Goal: Transaction & Acquisition: Purchase product/service

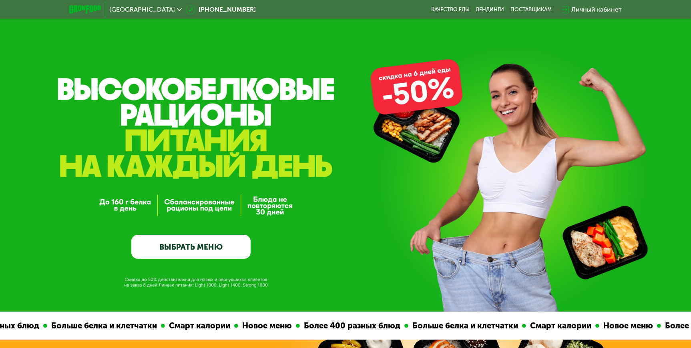
click at [208, 253] on link "ВЫБРАТЬ МЕНЮ" at bounding box center [190, 247] width 119 height 24
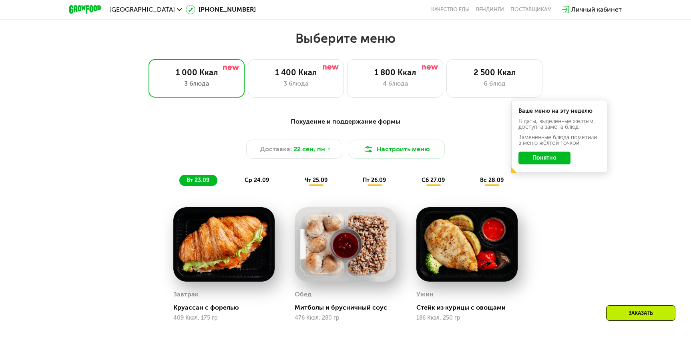
scroll to position [565, 0]
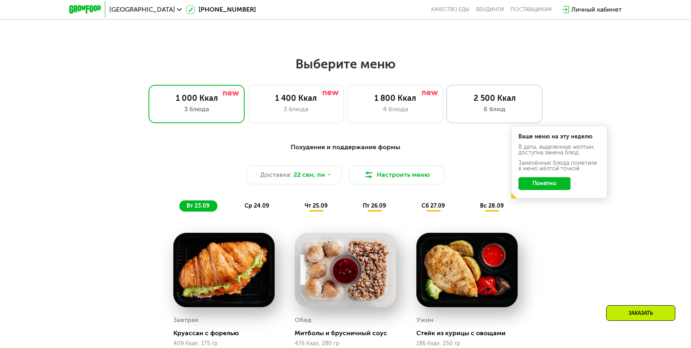
click at [484, 107] on div "6 блюд" at bounding box center [494, 109] width 79 height 10
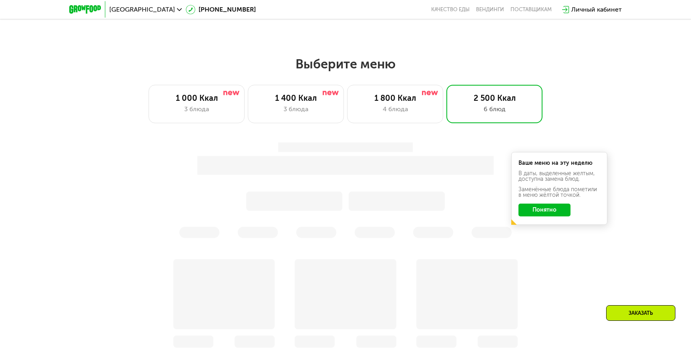
click at [552, 207] on button "Понятно" at bounding box center [544, 210] width 52 height 13
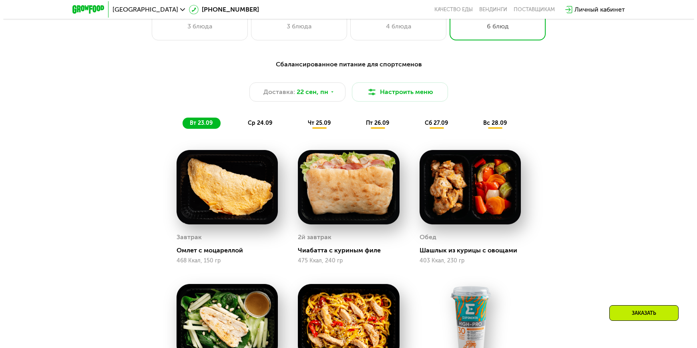
scroll to position [645, 0]
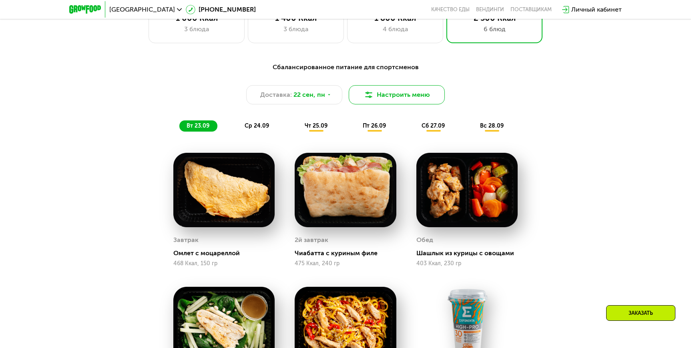
click at [411, 89] on button "Настроить меню" at bounding box center [397, 94] width 96 height 19
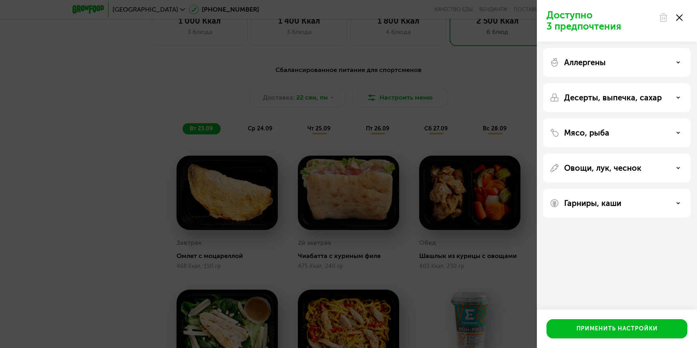
click at [575, 65] on p "Аллергены" at bounding box center [585, 63] width 42 height 10
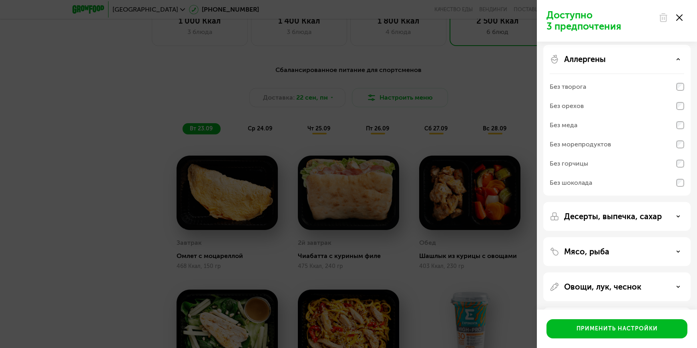
scroll to position [0, 0]
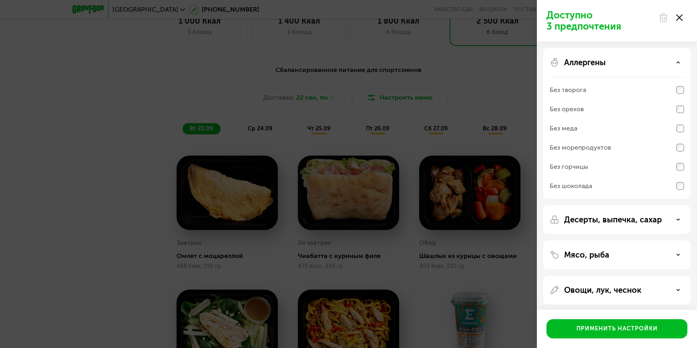
click at [570, 217] on p "Десерты, выпечка, сахар" at bounding box center [613, 220] width 98 height 10
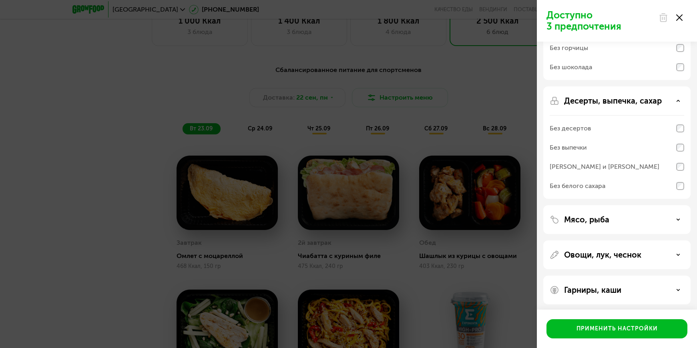
scroll to position [120, 0]
click at [566, 222] on p "Мясо, рыба" at bounding box center [586, 219] width 45 height 10
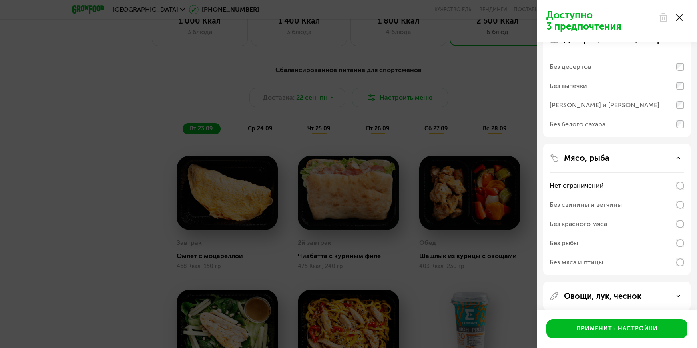
scroll to position [225, 0]
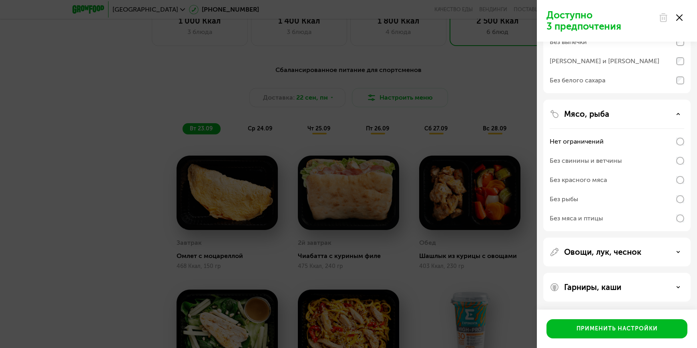
click at [566, 253] on p "Овощи, лук, чеснок" at bounding box center [602, 252] width 77 height 10
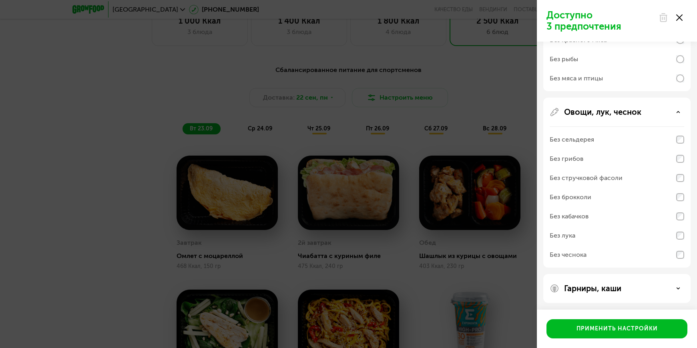
scroll to position [366, 0]
click at [570, 282] on div "Гарниры, каши" at bounding box center [616, 287] width 147 height 29
drag, startPoint x: 572, startPoint y: 276, endPoint x: 576, endPoint y: 281, distance: 7.1
click at [572, 276] on div "Гарниры, каши" at bounding box center [616, 287] width 147 height 29
click at [580, 286] on p "Гарниры, каши" at bounding box center [592, 288] width 57 height 10
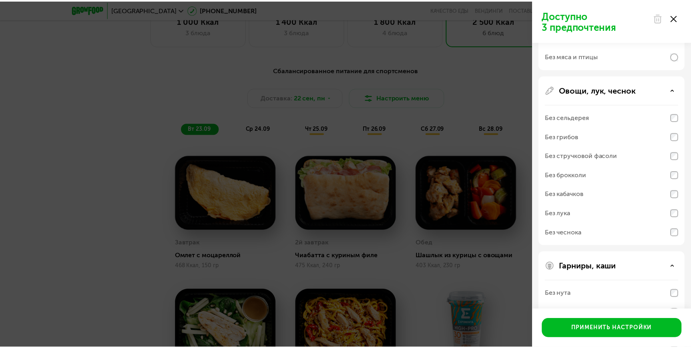
scroll to position [469, 0]
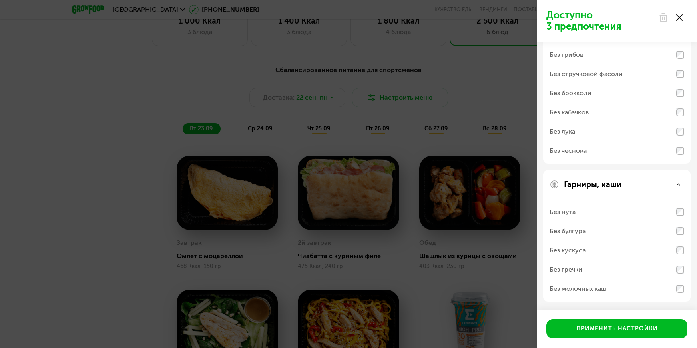
click at [479, 255] on div "Доступно 3 предпочтения Аллергены Без творога Без орехов Без меда Без морепроду…" at bounding box center [348, 174] width 697 height 348
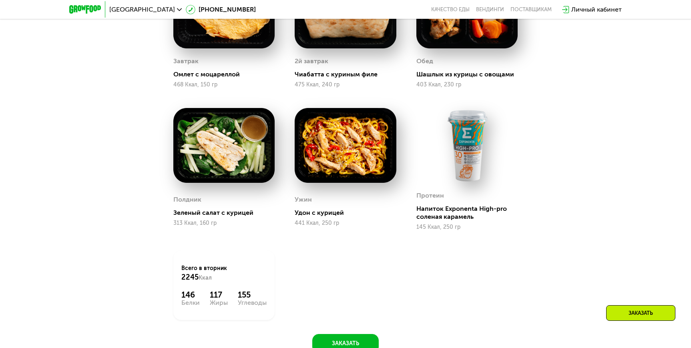
scroll to position [885, 0]
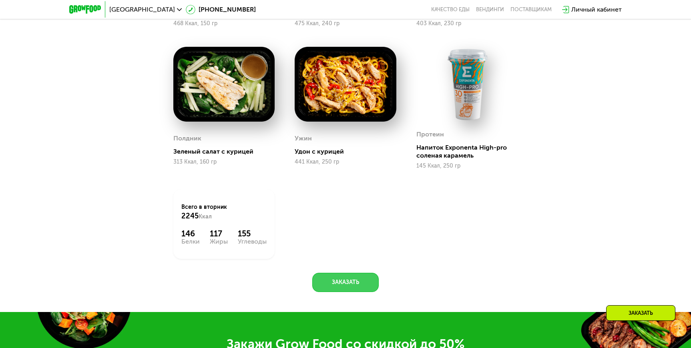
click at [331, 285] on button "Заказать" at bounding box center [345, 282] width 66 height 19
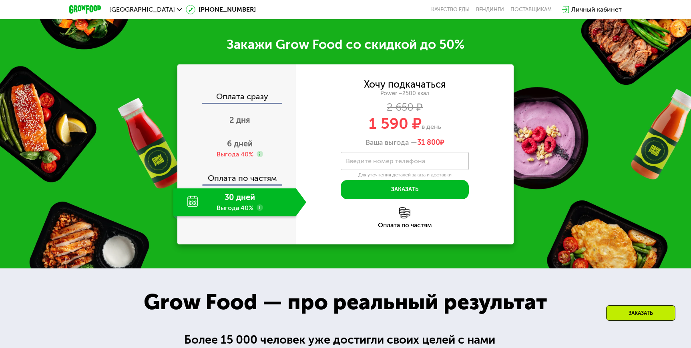
scroll to position [1200, 0]
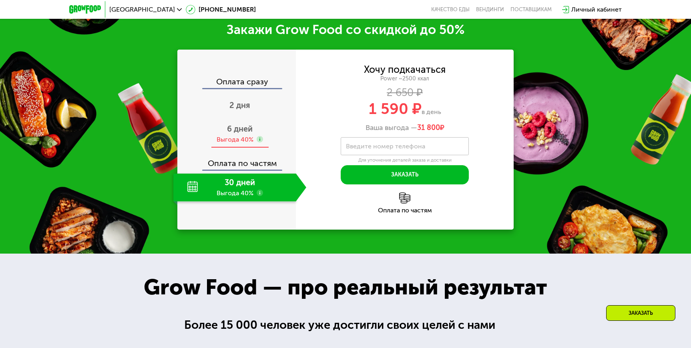
click at [241, 134] on span "6 дней" at bounding box center [240, 129] width 26 height 10
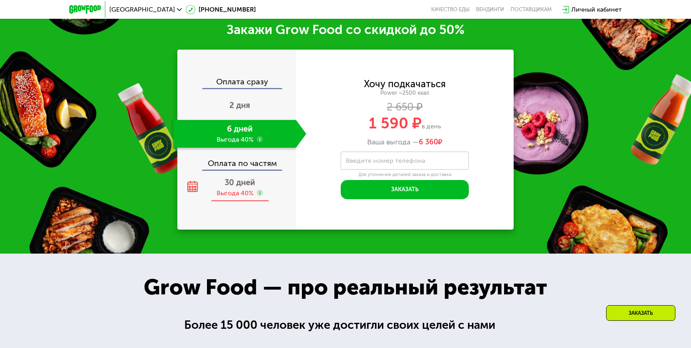
click at [241, 187] on span "30 дней" at bounding box center [240, 183] width 30 height 10
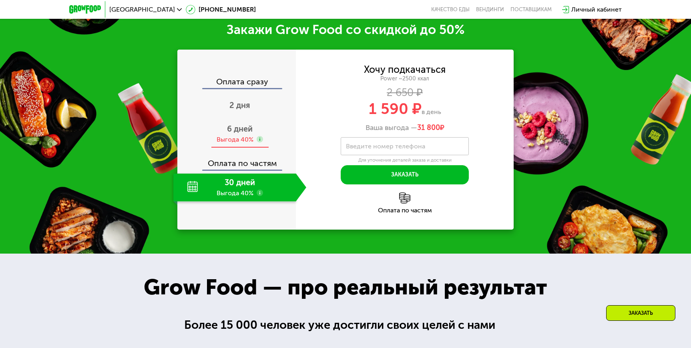
click at [251, 144] on div "Выгода 40%" at bounding box center [235, 139] width 37 height 9
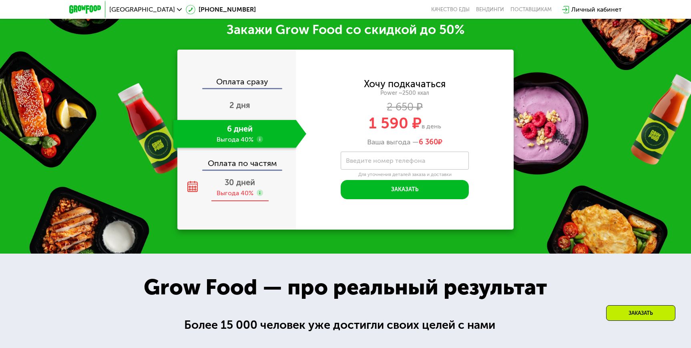
click at [251, 197] on div "Выгода 40%" at bounding box center [235, 193] width 37 height 9
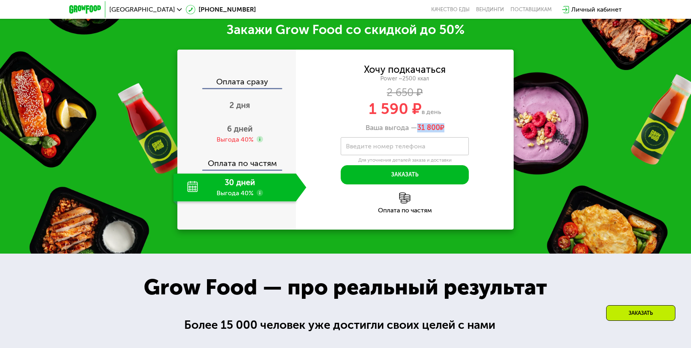
drag, startPoint x: 419, startPoint y: 127, endPoint x: 444, endPoint y: 128, distance: 25.3
click at [444, 128] on span "31 800 ₽" at bounding box center [430, 128] width 27 height 9
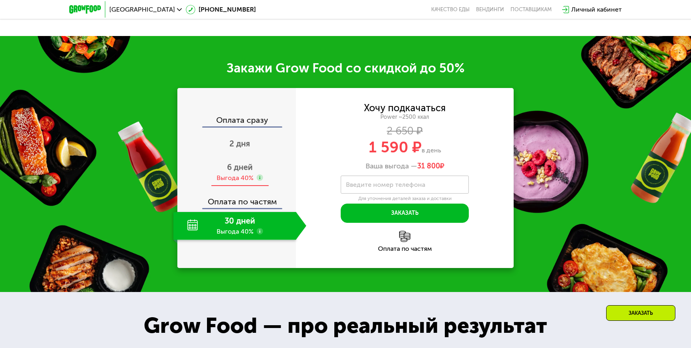
scroll to position [1160, 0]
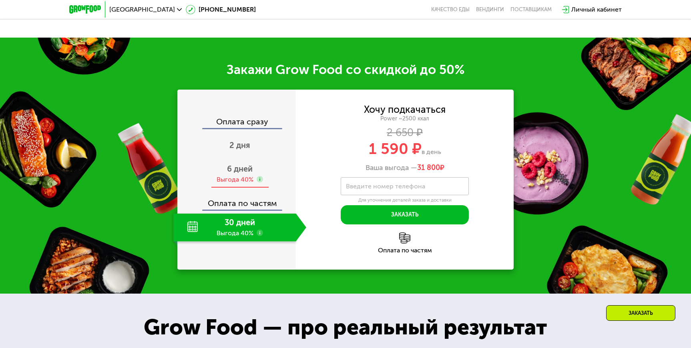
click at [252, 180] on div "Выгода 40%" at bounding box center [235, 179] width 37 height 9
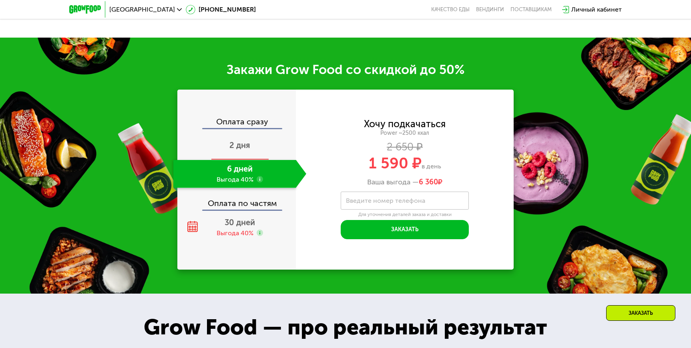
click at [255, 144] on div "2 дня" at bounding box center [239, 146] width 133 height 28
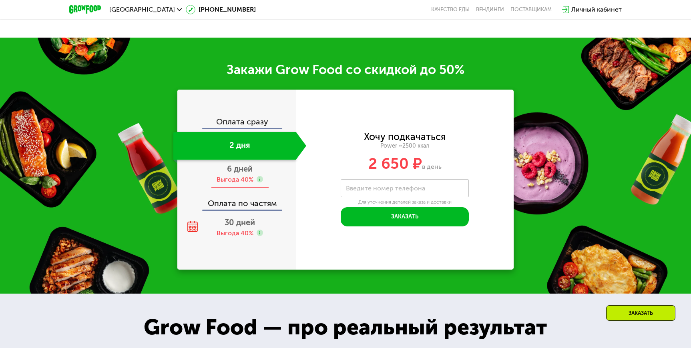
click at [245, 174] on span "6 дней" at bounding box center [240, 169] width 26 height 10
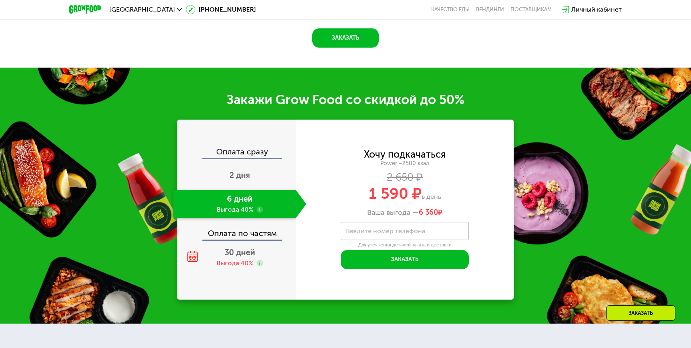
scroll to position [1190, 0]
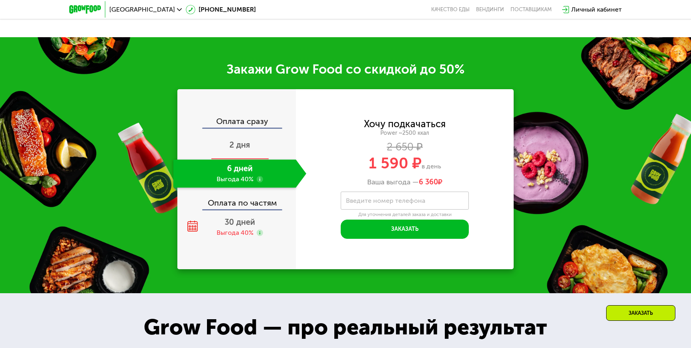
click at [239, 148] on span "2 дня" at bounding box center [239, 145] width 21 height 10
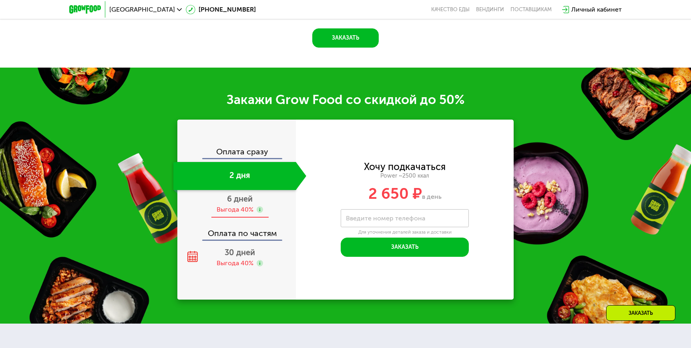
click at [241, 205] on div "Выгода 40%" at bounding box center [235, 209] width 37 height 9
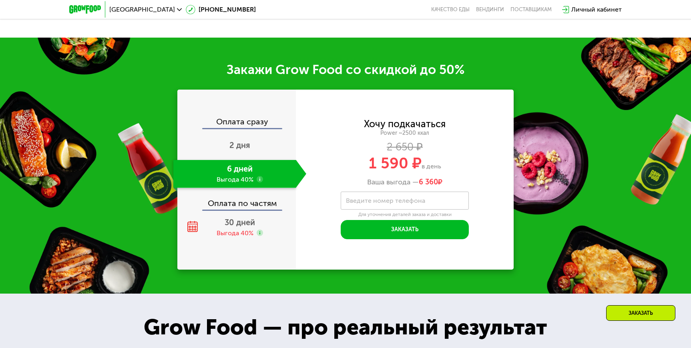
scroll to position [1160, 0]
click at [235, 218] on div "30 дней Выгода 40%" at bounding box center [239, 228] width 133 height 28
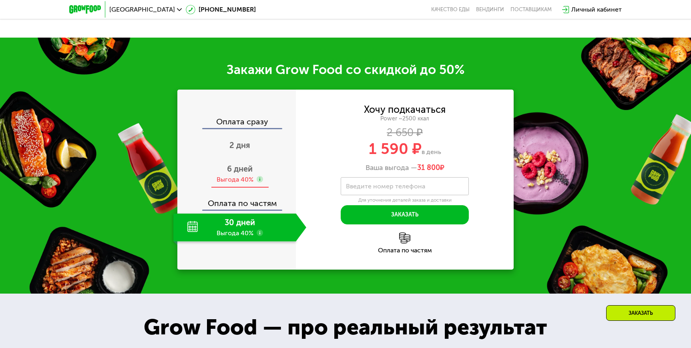
click at [242, 177] on div "6 дней Выгода 40%" at bounding box center [239, 174] width 133 height 28
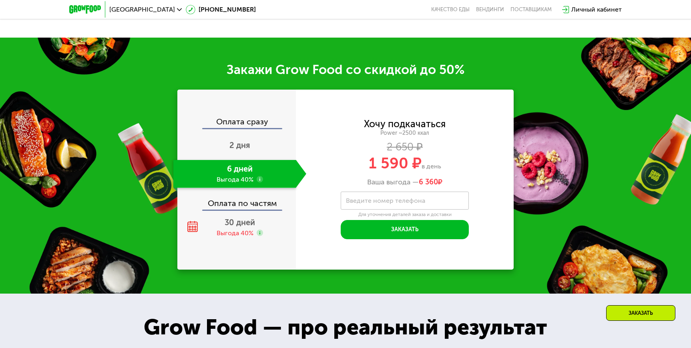
click at [393, 202] on label "Введите номер телефона" at bounding box center [385, 201] width 79 height 4
click at [393, 202] on input "Введите номер телефона" at bounding box center [405, 201] width 128 height 18
type input "**********"
click at [259, 183] on use at bounding box center [260, 179] width 6 height 6
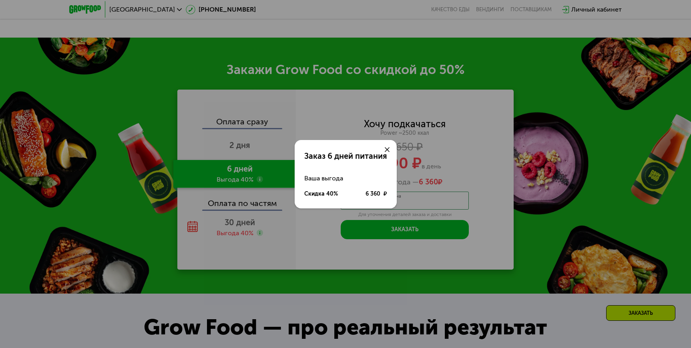
click at [370, 193] on div "6 360 ₽" at bounding box center [376, 194] width 22 height 8
drag, startPoint x: 362, startPoint y: 193, endPoint x: 382, endPoint y: 193, distance: 20.0
click at [382, 193] on div "Скидка 40% 6 360 ₽" at bounding box center [345, 195] width 83 height 16
click at [382, 192] on div "6 360 ₽" at bounding box center [376, 194] width 22 height 8
click at [395, 144] on div at bounding box center [386, 149] width 19 height 19
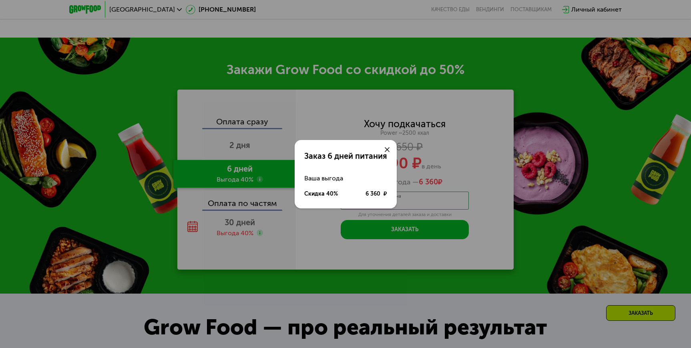
click at [388, 147] on div at bounding box center [386, 149] width 19 height 19
click at [387, 147] on icon at bounding box center [387, 149] width 5 height 5
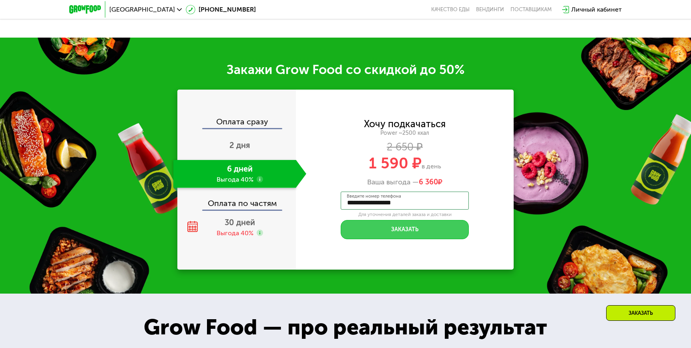
click at [399, 234] on button "Заказать" at bounding box center [405, 229] width 128 height 19
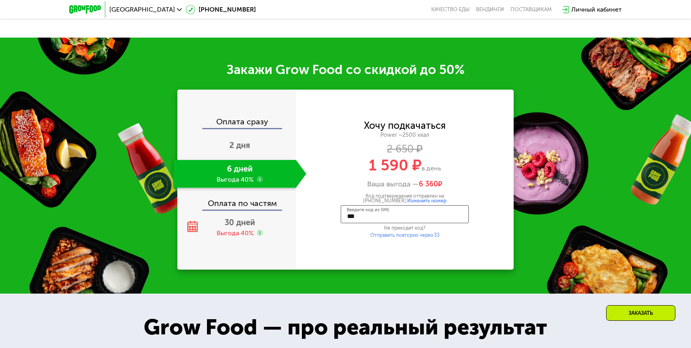
type input "****"
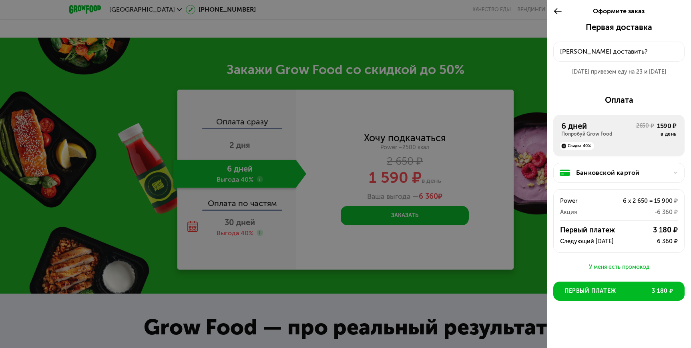
click at [616, 174] on div "Банковской картой" at bounding box center [622, 173] width 92 height 10
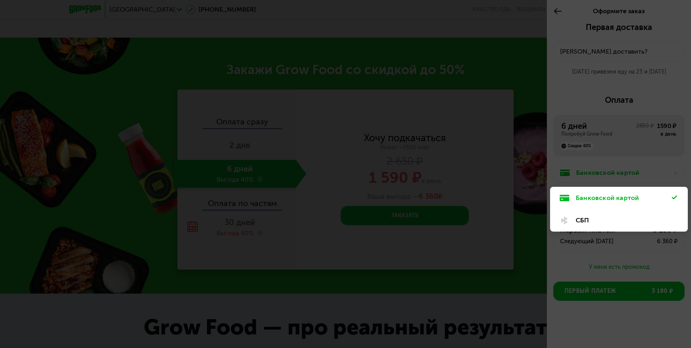
click at [616, 219] on div "СБП" at bounding box center [624, 221] width 96 height 10
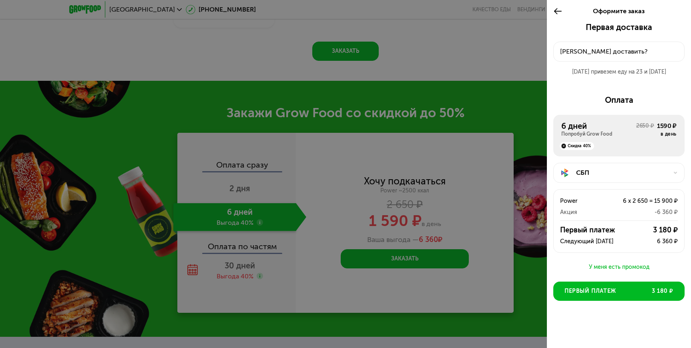
scroll to position [1120, 0]
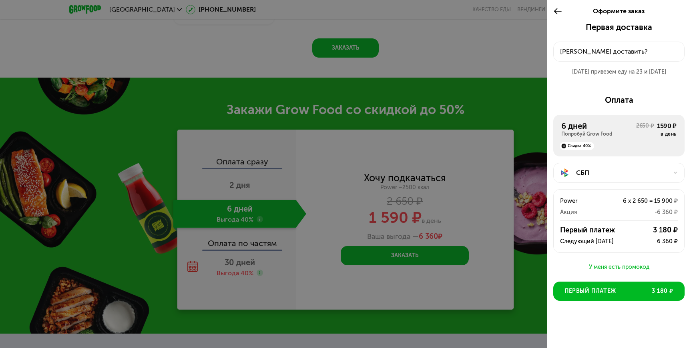
click at [618, 56] on button "Куда доставить?" at bounding box center [618, 52] width 131 height 20
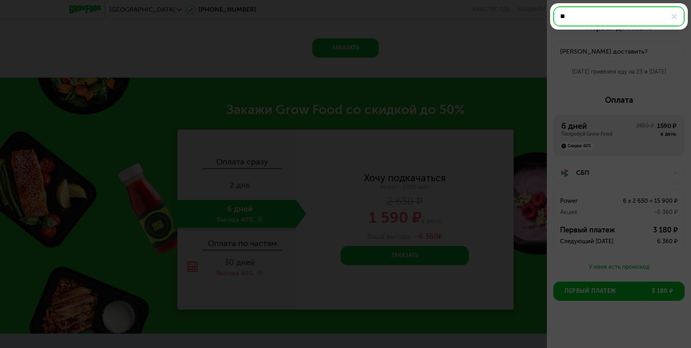
type input "*"
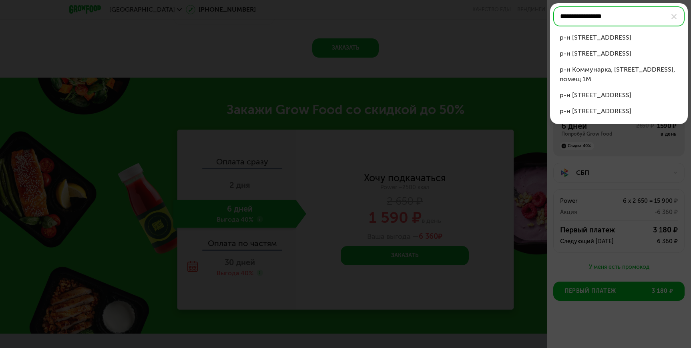
click at [617, 37] on div "р-н Коммунарка, ул Саларьевская, д 14 к 2" at bounding box center [619, 38] width 118 height 10
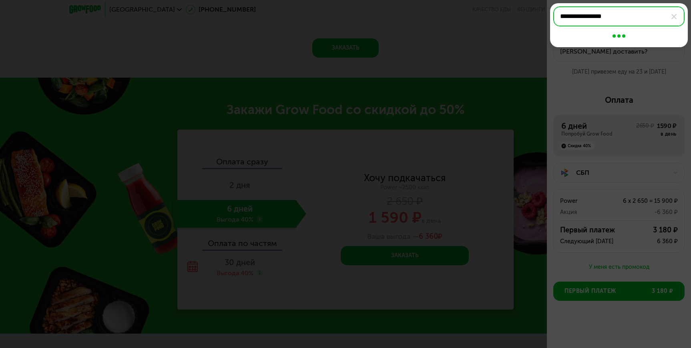
type input "**********"
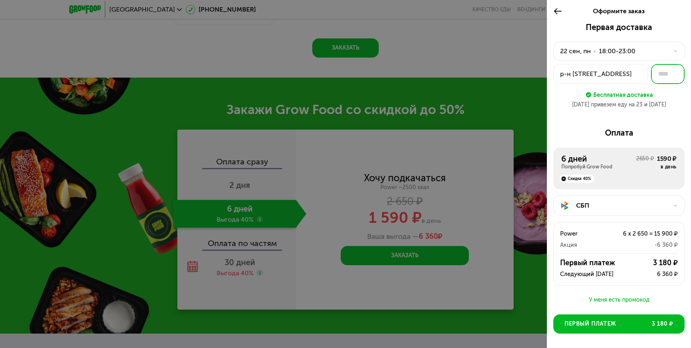
click at [656, 72] on input "text" at bounding box center [668, 74] width 34 height 20
type input "***"
click at [656, 110] on div "Первая доставка 22 сен, пн • 18:00-23:00 р-н Коммунарка, ул Саларьевская, 14к2 …" at bounding box center [618, 68] width 131 height 93
click at [648, 51] on div "22 сен, пн • 18:00-23:00" at bounding box center [614, 51] width 108 height 10
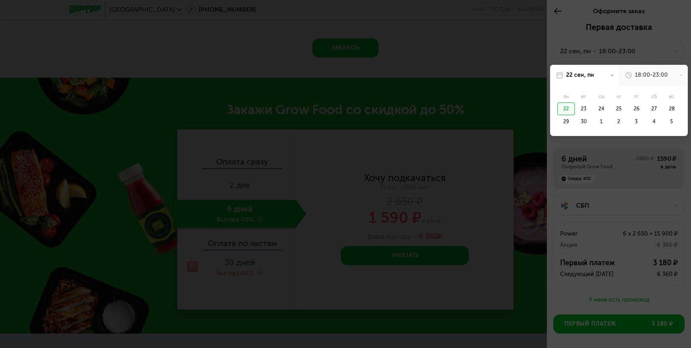
click at [647, 72] on div "18:00-23:00" at bounding box center [651, 75] width 33 height 8
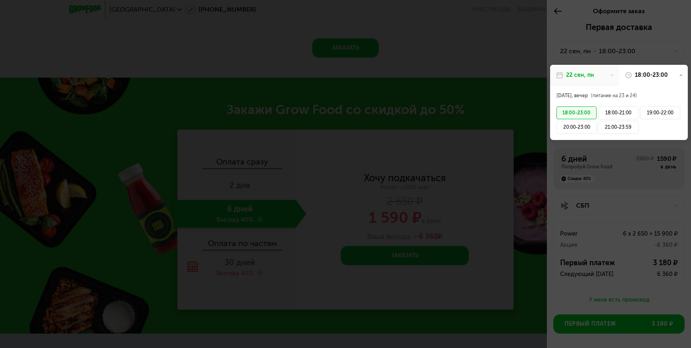
click at [644, 52] on div at bounding box center [345, 174] width 691 height 348
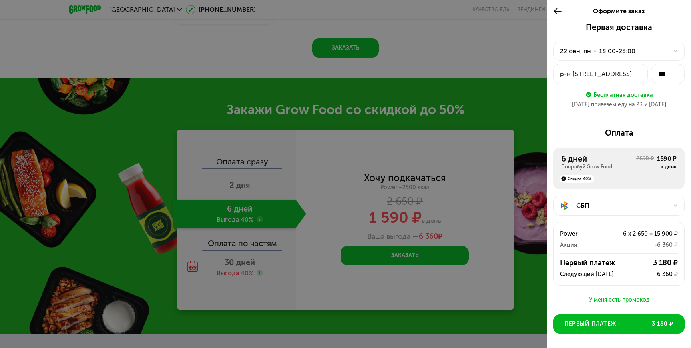
click at [618, 54] on div "18:00-23:00" at bounding box center [617, 51] width 36 height 10
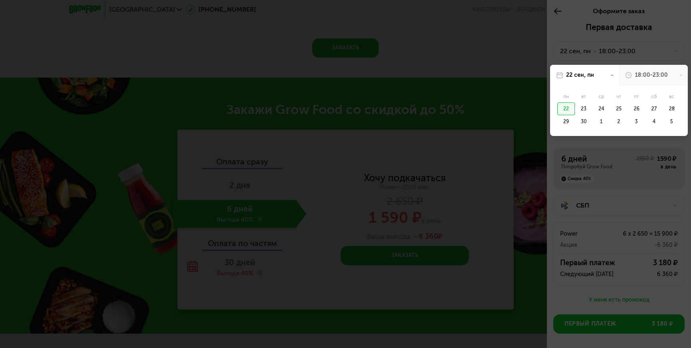
click at [594, 73] on div "22 сен, пн" at bounding box center [584, 75] width 69 height 21
click at [619, 43] on div at bounding box center [345, 174] width 691 height 348
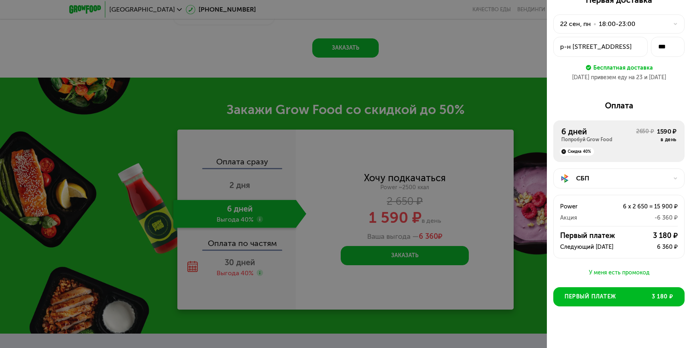
scroll to position [32, 0]
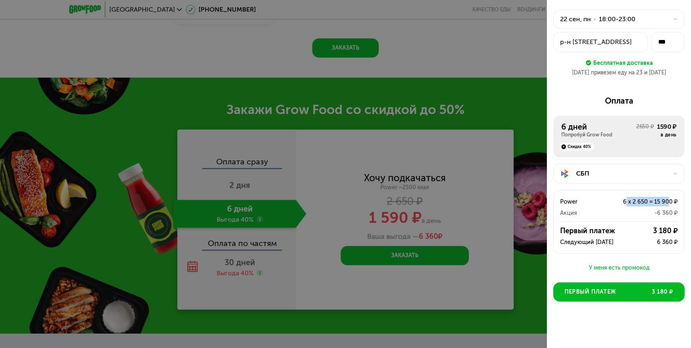
drag, startPoint x: 620, startPoint y: 200, endPoint x: 663, endPoint y: 203, distance: 43.3
click at [663, 203] on div "6 x 2 650 = 15 900 ₽" at bounding box center [642, 202] width 70 height 10
click at [652, 203] on div "6 x 2 650 = 15 900 ₽" at bounding box center [642, 202] width 70 height 10
drag, startPoint x: 616, startPoint y: 201, endPoint x: 667, endPoint y: 201, distance: 51.2
click at [667, 201] on div "6 x 2 650 = 15 900 ₽" at bounding box center [642, 202] width 70 height 10
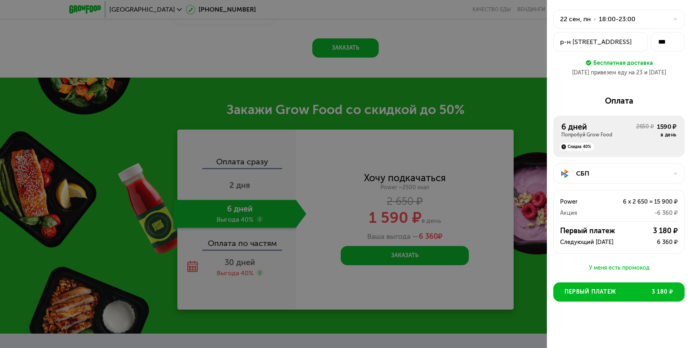
click at [655, 221] on div "Power 6 x 2 650 = 15 900 ₽ Акция -6 360 ₽ Первый платеж 3 180 ₽ Следующий 24 се…" at bounding box center [618, 222] width 131 height 64
drag, startPoint x: 646, startPoint y: 229, endPoint x: 668, endPoint y: 241, distance: 25.1
click at [668, 242] on div "Первый платеж 3 180 ₽ Следующий 24 сен 6 360 ₽" at bounding box center [619, 236] width 130 height 21
click at [668, 241] on div "6 360 ₽" at bounding box center [645, 242] width 64 height 10
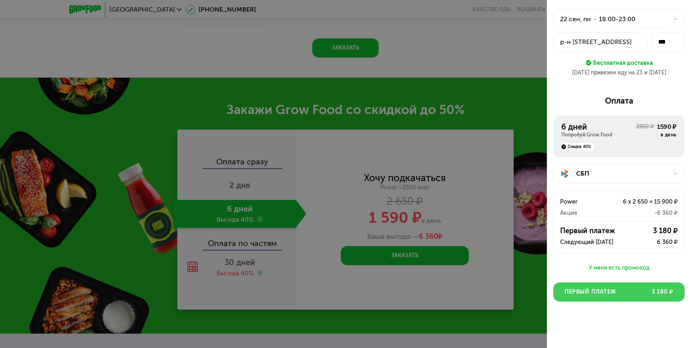
click at [645, 292] on button "Первый платеж 3 180 ₽" at bounding box center [618, 292] width 131 height 19
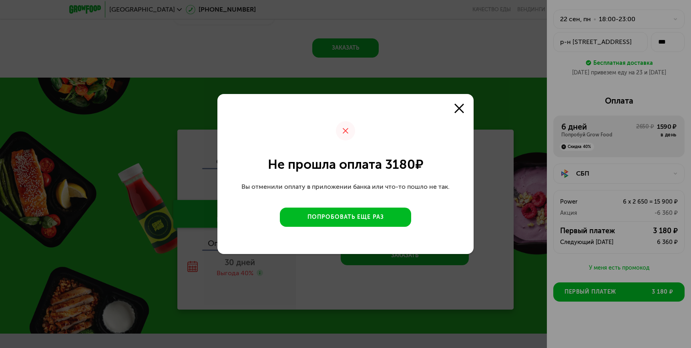
drag, startPoint x: 364, startPoint y: 207, endPoint x: 369, endPoint y: 215, distance: 8.7
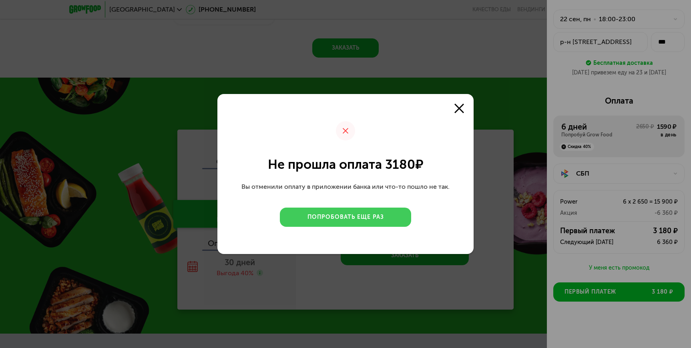
click at [364, 208] on div "Не прошла оплата 3180 ₽ Вы отменили оплату в приложении банка или что-то пошло …" at bounding box center [345, 174] width 256 height 160
click at [369, 215] on div "Попробовать еще раз" at bounding box center [345, 217] width 76 height 8
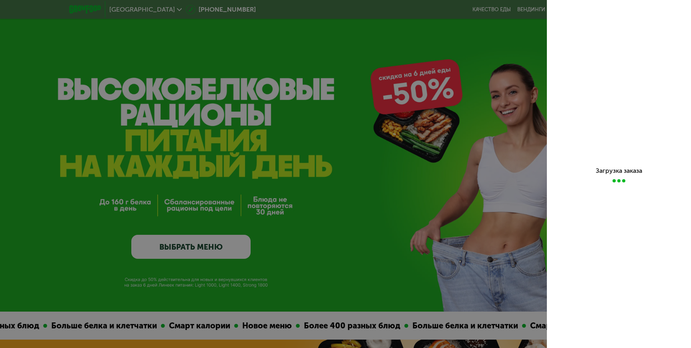
click at [437, 96] on div at bounding box center [345, 174] width 691 height 348
click at [219, 76] on div at bounding box center [345, 174] width 691 height 348
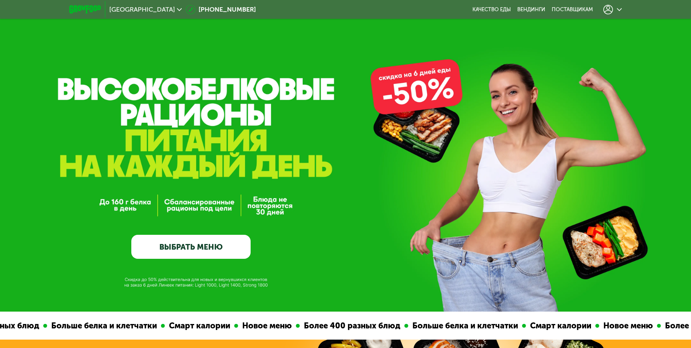
click at [242, 243] on link "ВЫБРАТЬ МЕНЮ" at bounding box center [190, 247] width 119 height 24
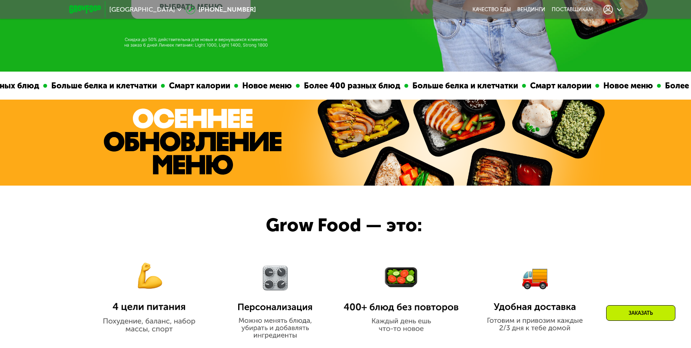
scroll to position [480, 0]
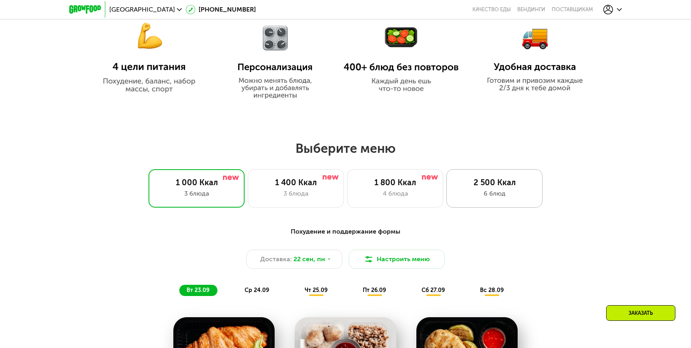
click at [459, 195] on div "6 блюд" at bounding box center [494, 194] width 79 height 10
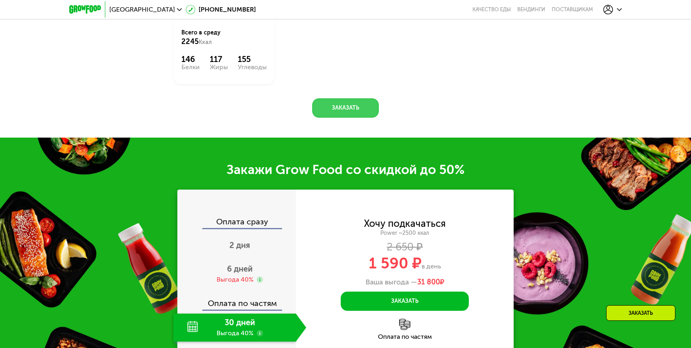
click at [365, 118] on button "Заказать" at bounding box center [345, 107] width 66 height 19
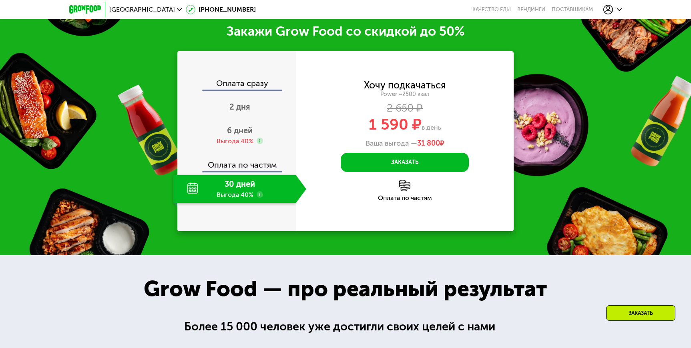
scroll to position [1200, 0]
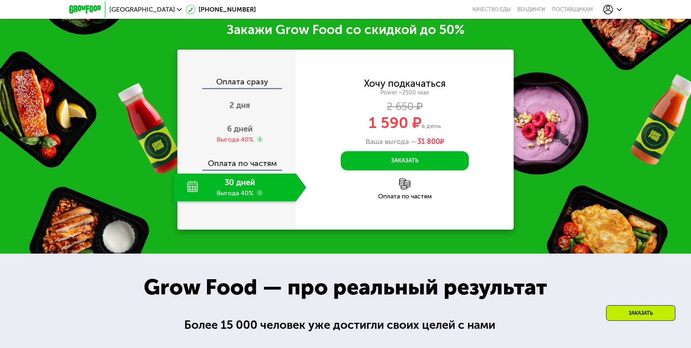
click at [231, 193] on div "30 дней Выгода 40%" at bounding box center [234, 188] width 122 height 28
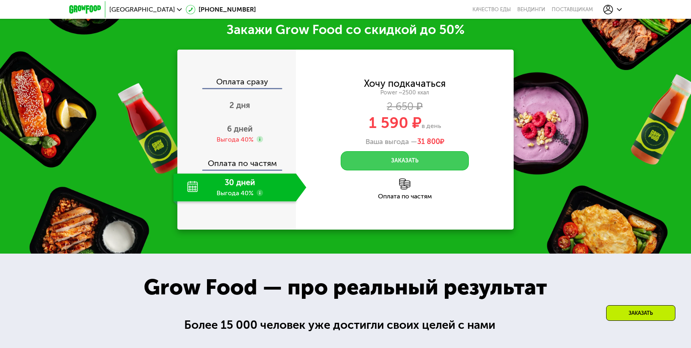
click at [399, 163] on button "Заказать" at bounding box center [405, 160] width 128 height 19
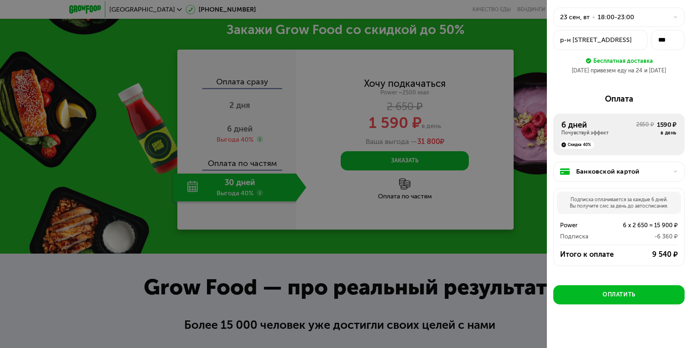
scroll to position [37, 0]
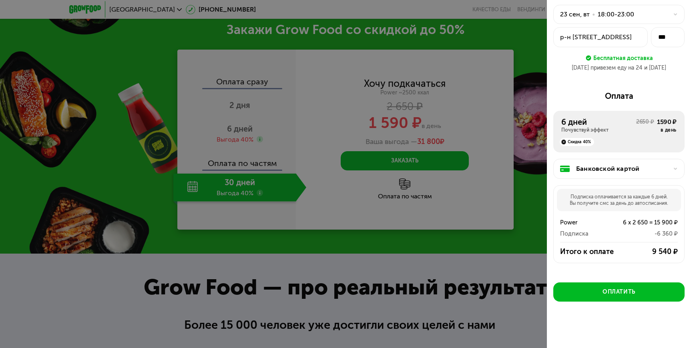
click at [592, 133] on div "Почувствуй эффект" at bounding box center [598, 130] width 75 height 6
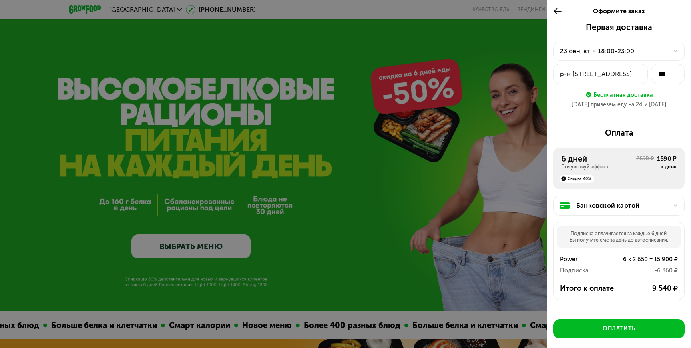
scroll to position [0, 0]
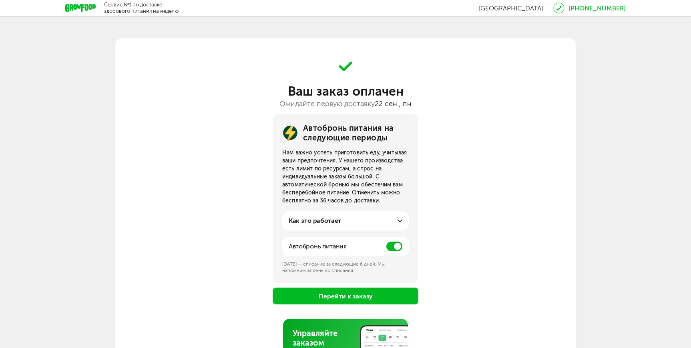
click at [83, 7] on icon at bounding box center [80, 8] width 30 height 8
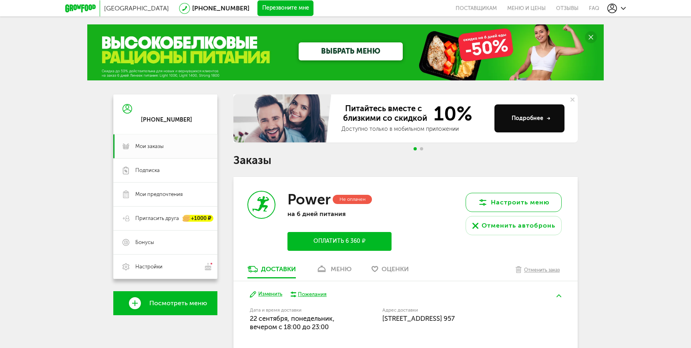
click at [524, 203] on button "Настроить меню" at bounding box center [514, 202] width 96 height 19
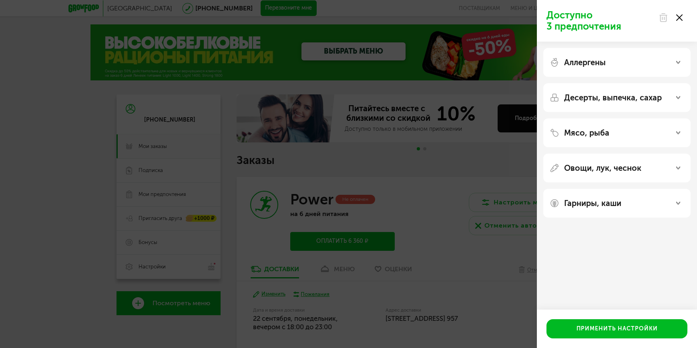
click at [488, 163] on div "Доступно 3 предпочтения Аллергены Десерты, выпечка, сахар Мясо, рыба Овощи, лук…" at bounding box center [348, 174] width 697 height 348
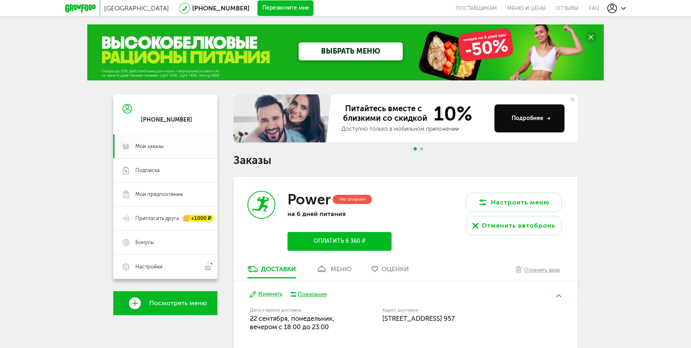
click at [172, 137] on link "Мои заказы" at bounding box center [165, 146] width 104 height 24
click at [166, 165] on link "Подписка" at bounding box center [165, 171] width 104 height 24
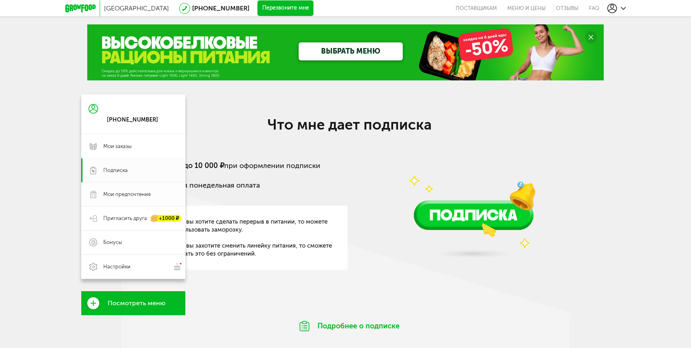
click at [117, 196] on span "Мои предпочтения" at bounding box center [126, 194] width 47 height 7
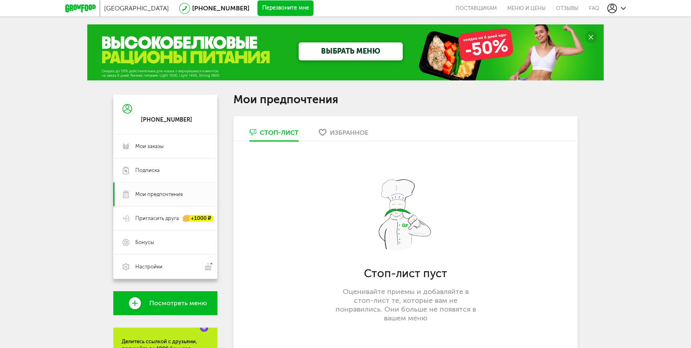
click at [333, 50] on link "ВЫБРАТЬ МЕНЮ" at bounding box center [351, 51] width 104 height 18
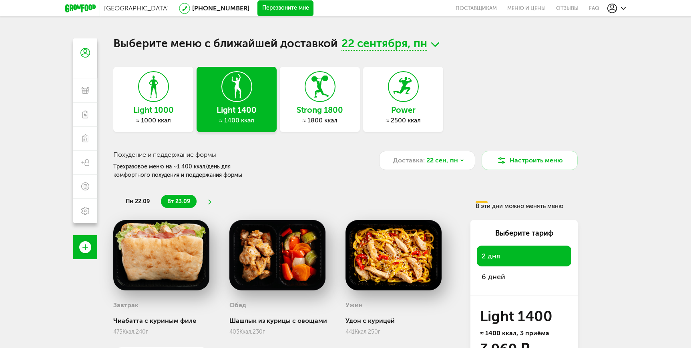
click at [402, 101] on icon at bounding box center [403, 87] width 29 height 30
click at [423, 106] on h3 "Power" at bounding box center [403, 110] width 80 height 9
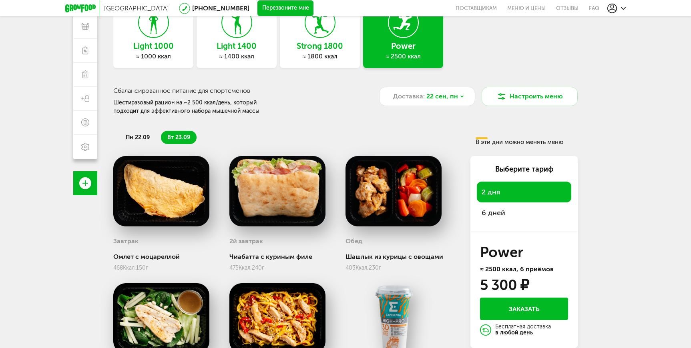
scroll to position [80, 0]
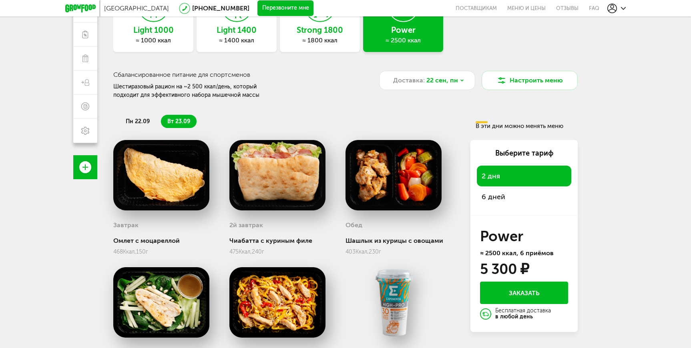
click at [498, 197] on span "6 дней" at bounding box center [524, 196] width 85 height 11
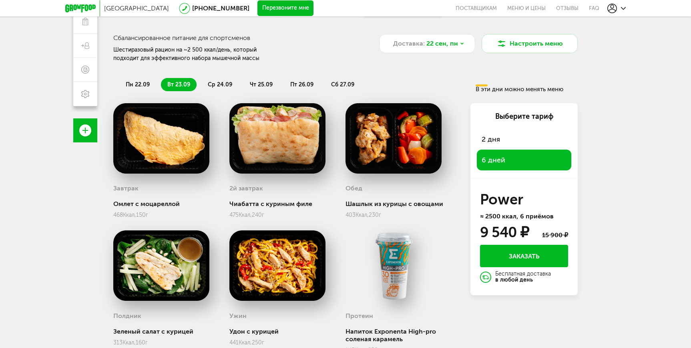
scroll to position [120, 0]
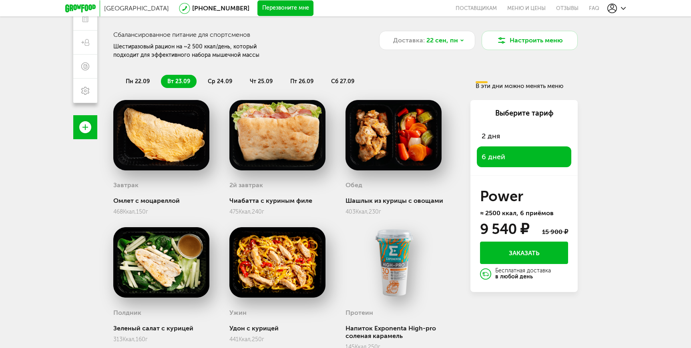
click at [510, 138] on span "2 дня" at bounding box center [524, 135] width 85 height 11
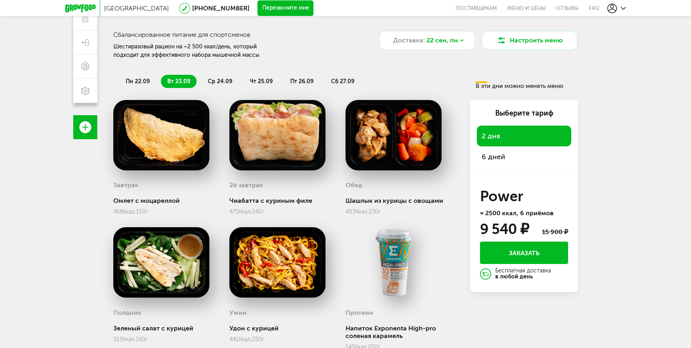
click at [508, 155] on span "6 дней" at bounding box center [524, 156] width 85 height 11
